Goal: Use online tool/utility: Utilize a website feature to perform a specific function

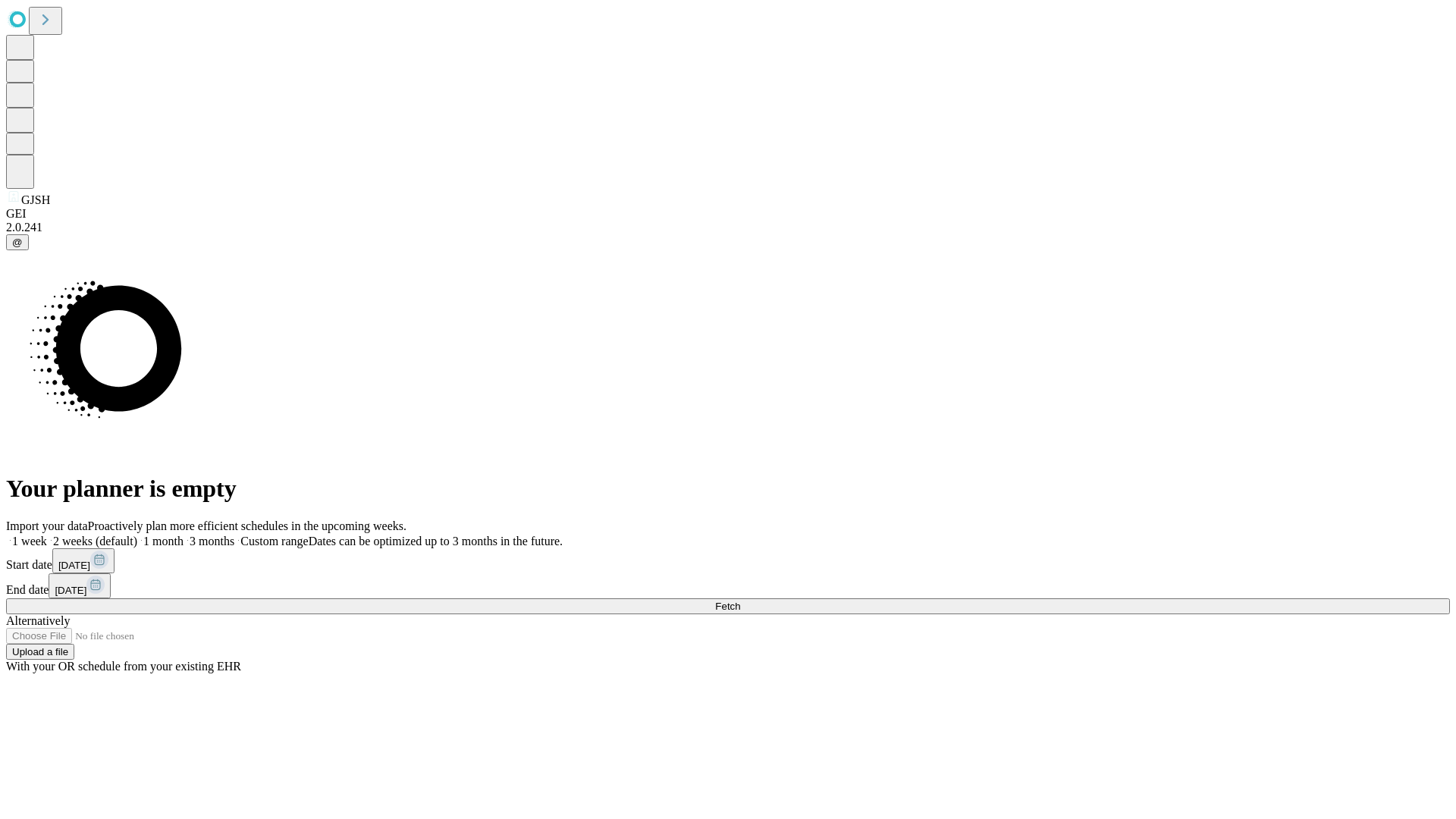
click at [740, 601] on span "Fetch" at bounding box center [728, 607] width 25 height 11
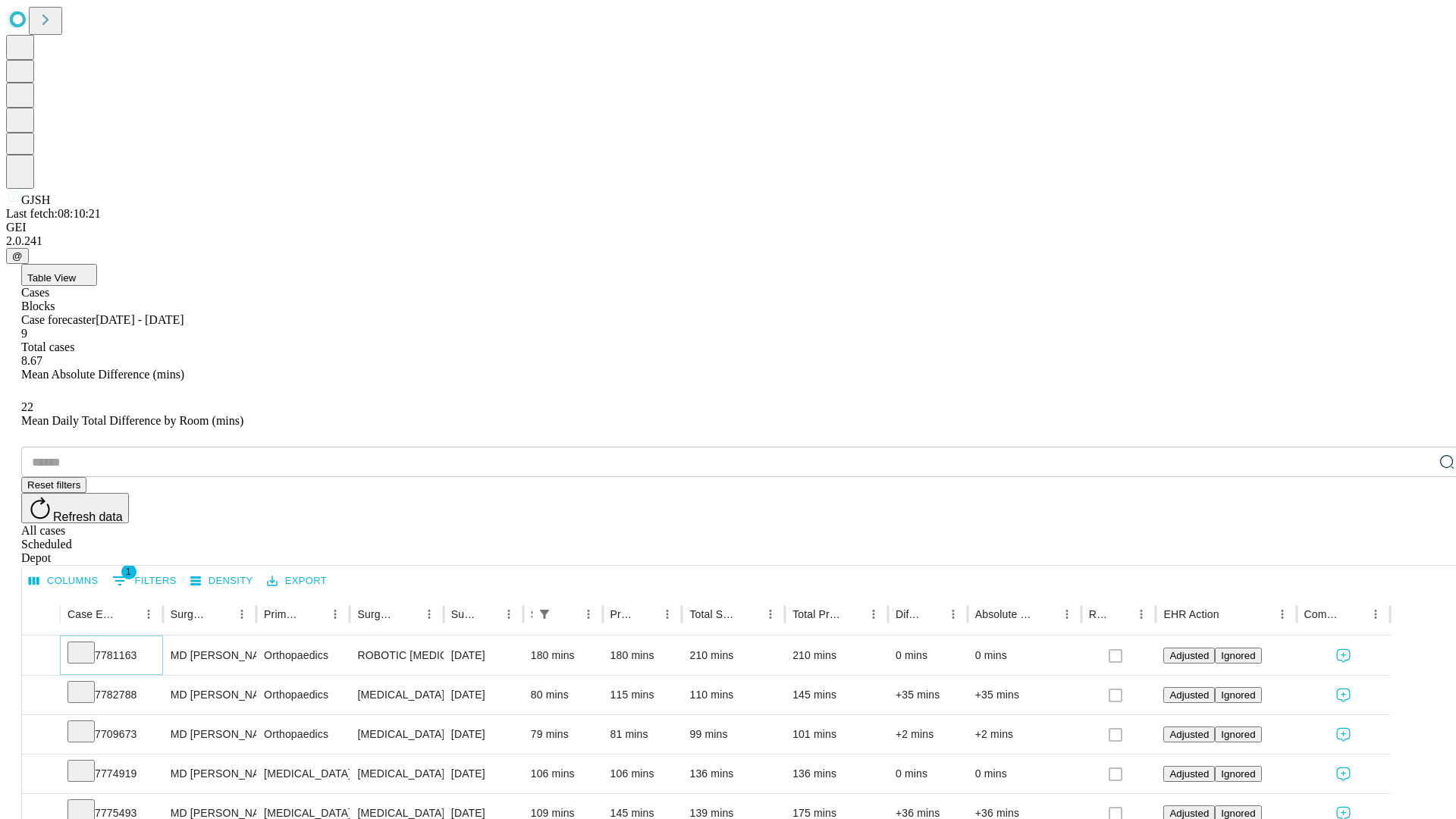
click at [88, 644] on icon at bounding box center [81, 651] width 15 height 15
